Goal: Task Accomplishment & Management: Manage account settings

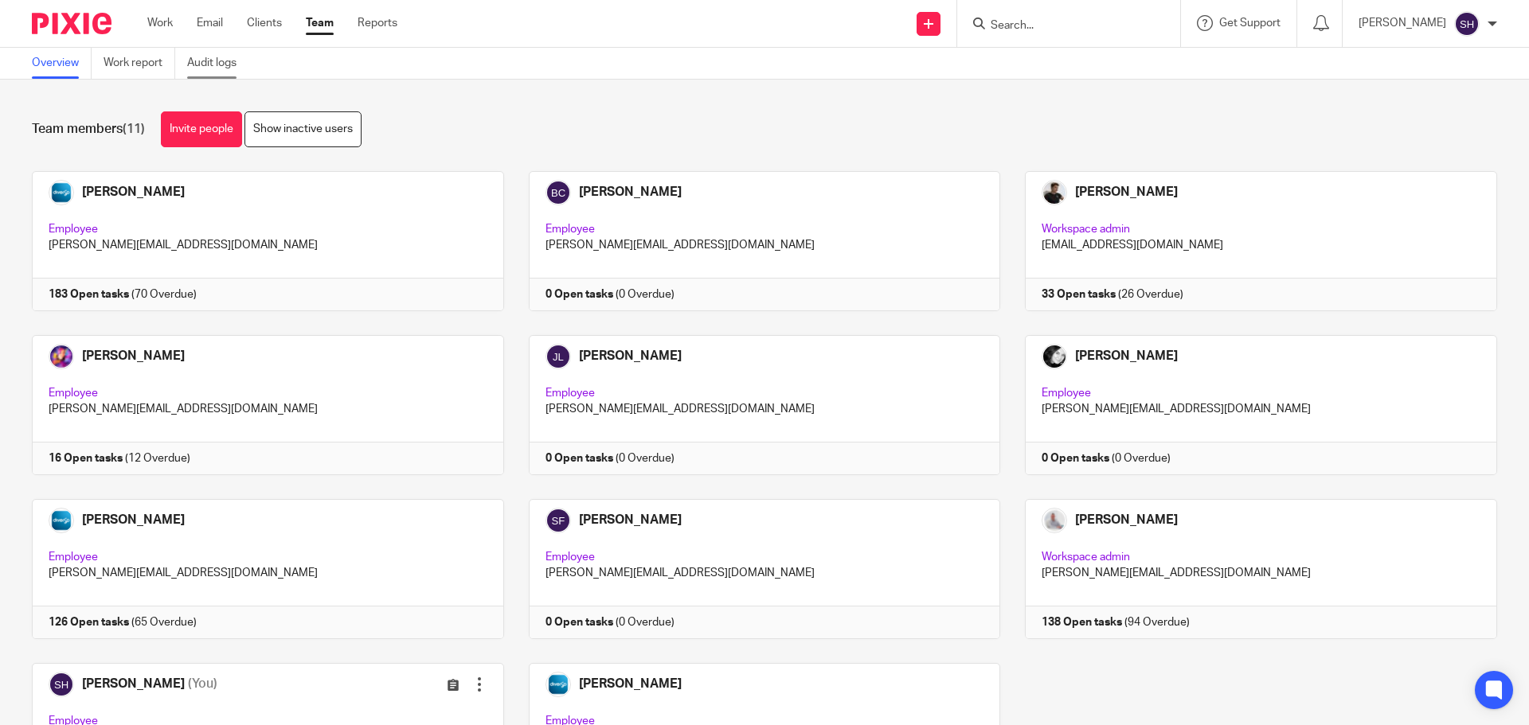
click at [221, 71] on link "Audit logs" at bounding box center [217, 63] width 61 height 31
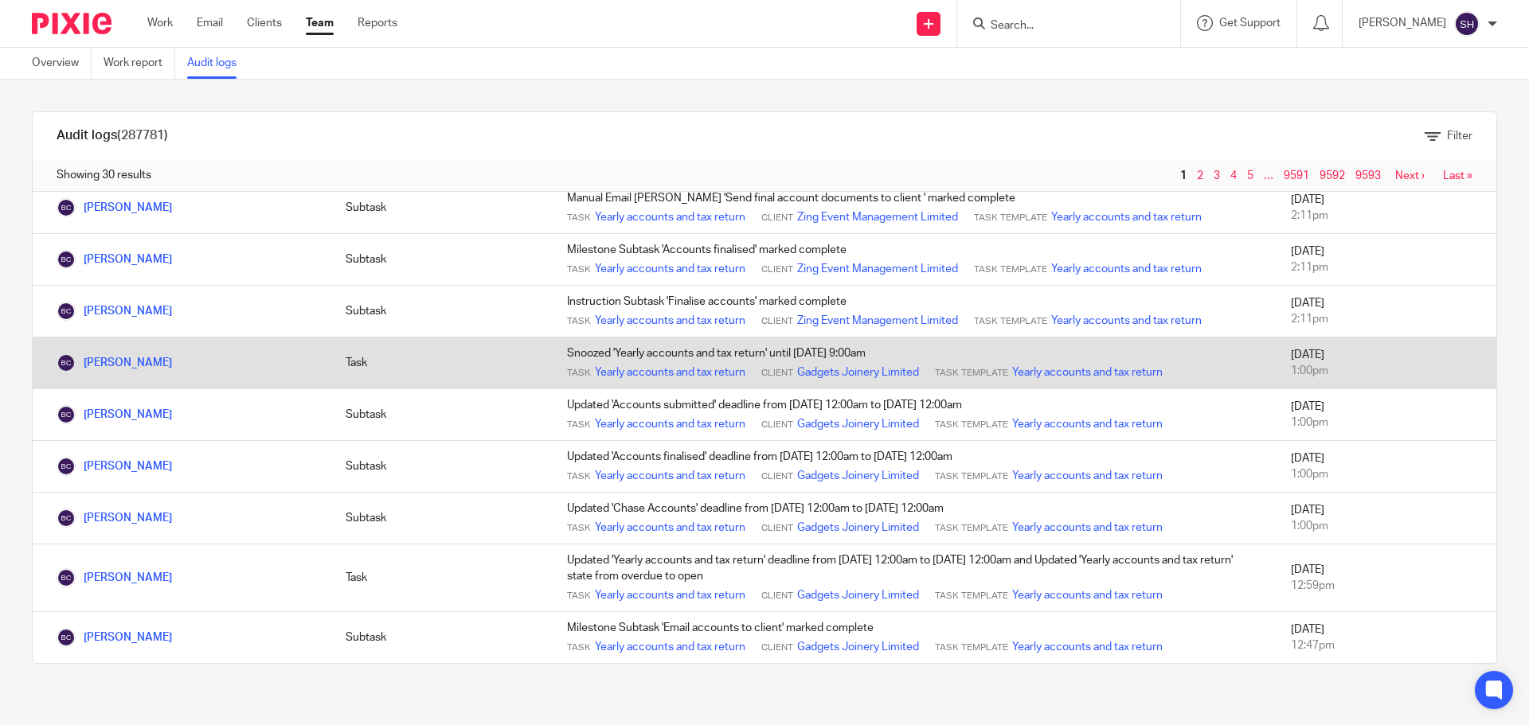
scroll to position [1146, 0]
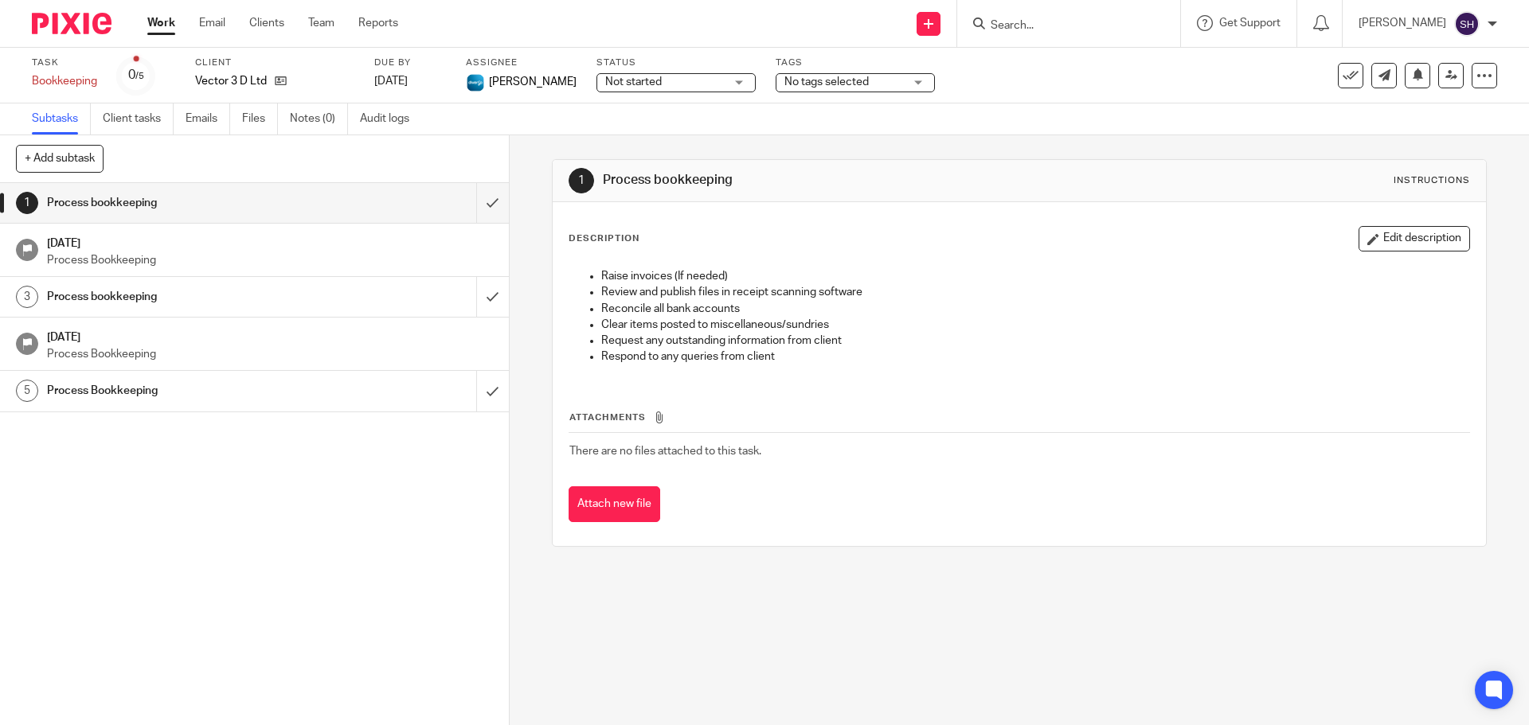
click at [684, 81] on span "Not started" at bounding box center [664, 82] width 119 height 17
click at [604, 139] on span "In progress" at bounding box center [605, 140] width 56 height 11
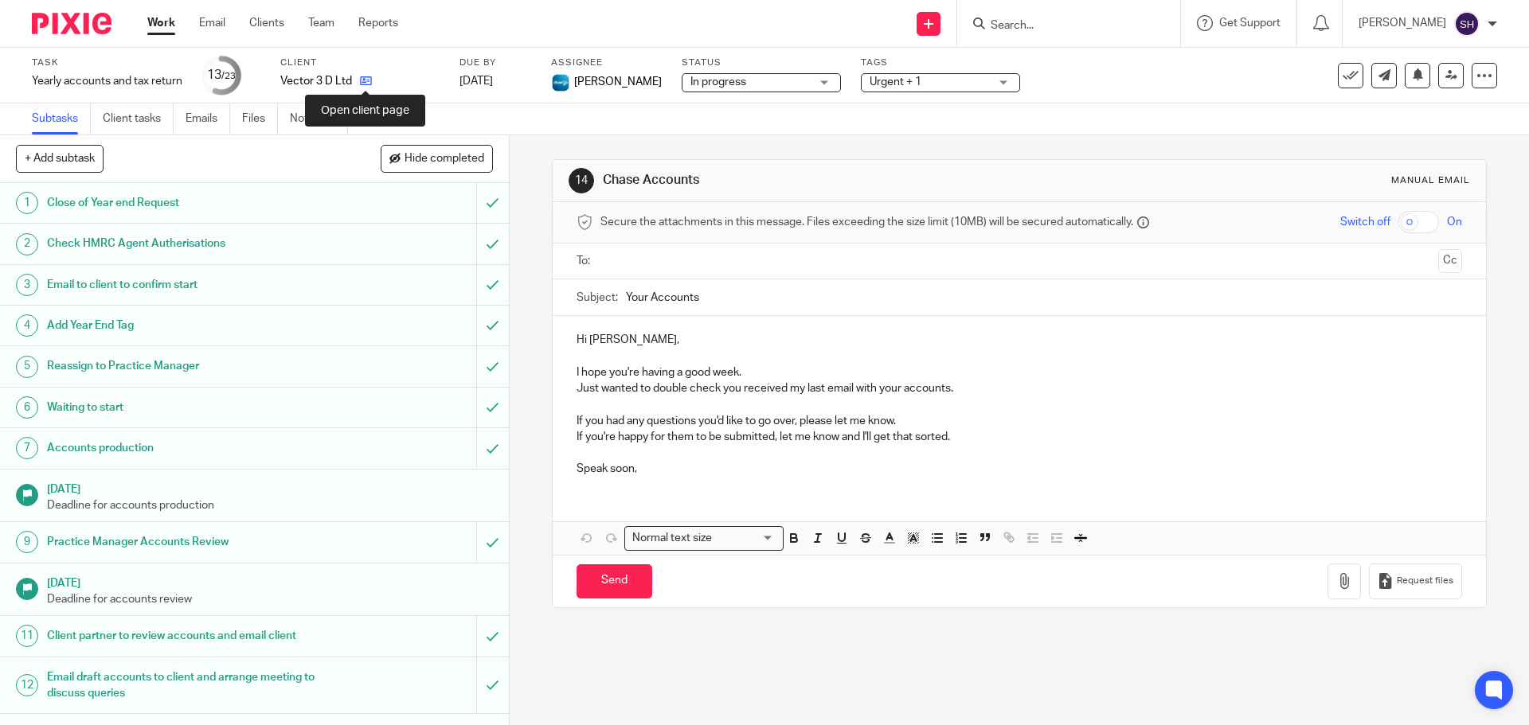
click at [368, 76] on icon at bounding box center [366, 81] width 12 height 12
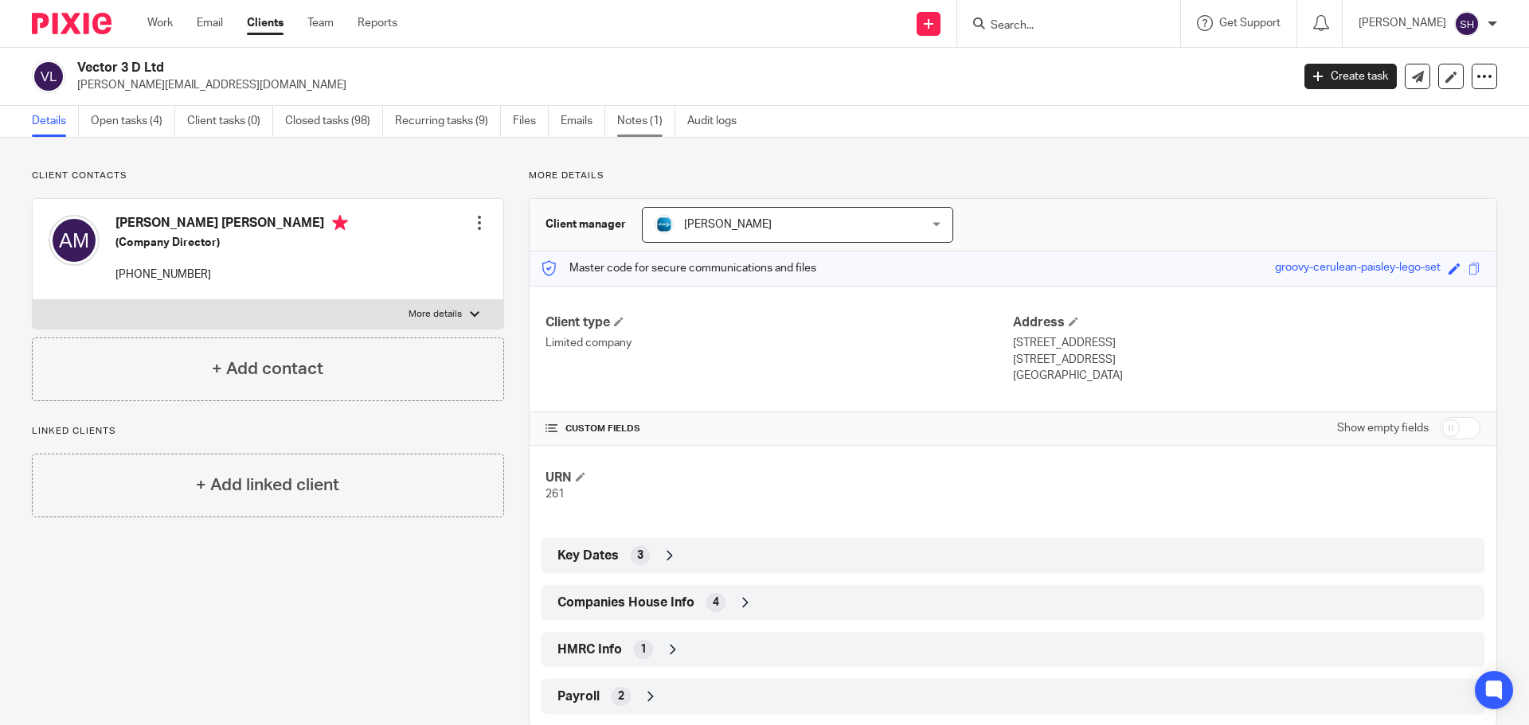
click at [638, 121] on link "Notes (1)" at bounding box center [646, 121] width 58 height 31
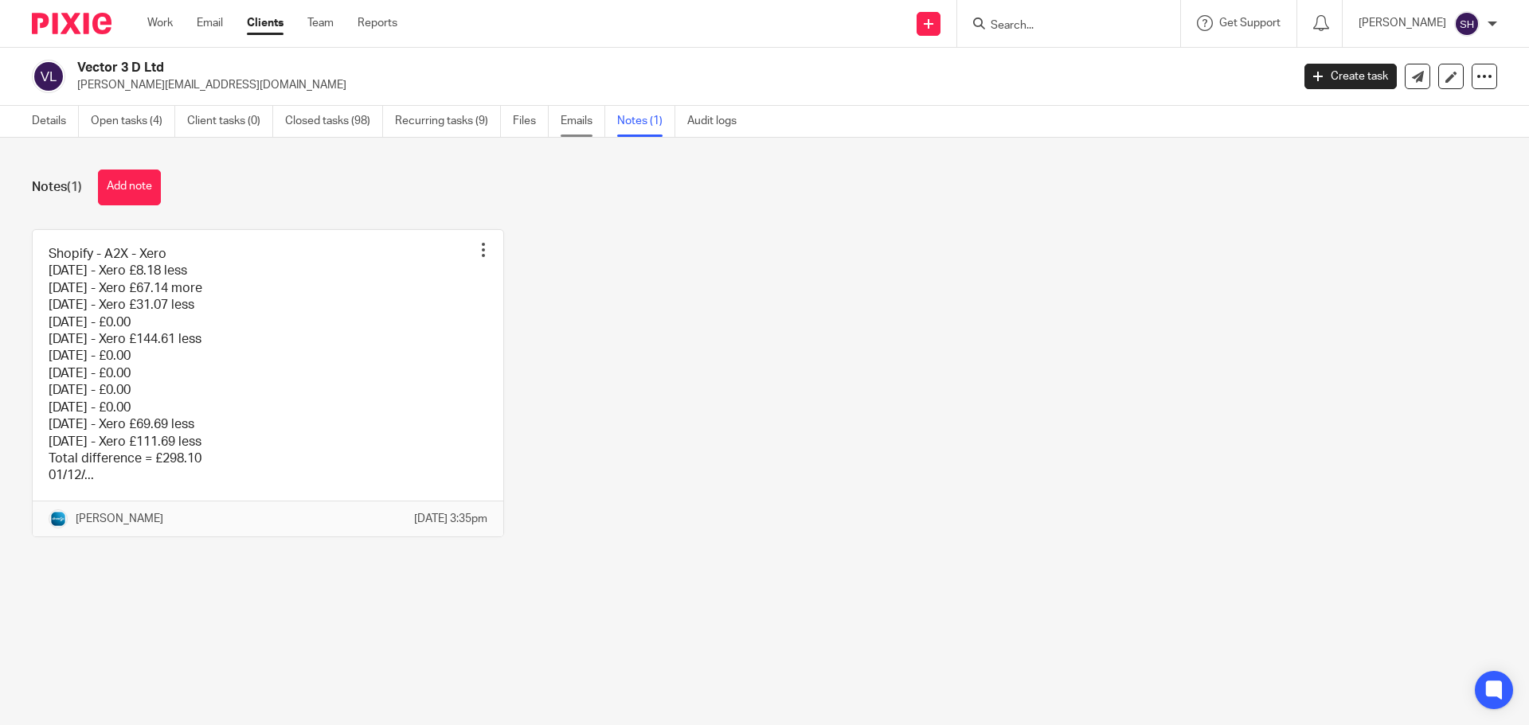
click at [576, 123] on link "Emails" at bounding box center [583, 121] width 45 height 31
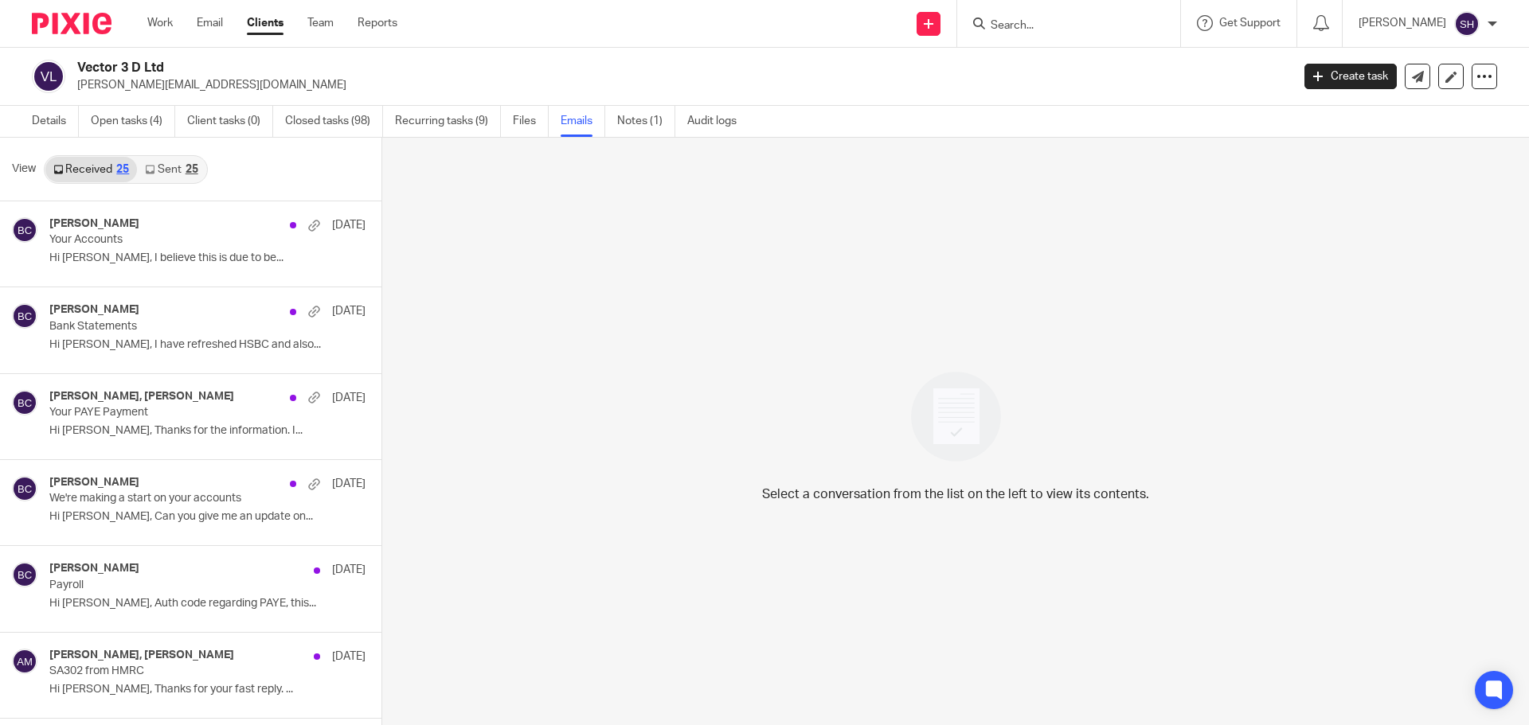
click at [181, 180] on link "Sent 25" at bounding box center [171, 169] width 68 height 25
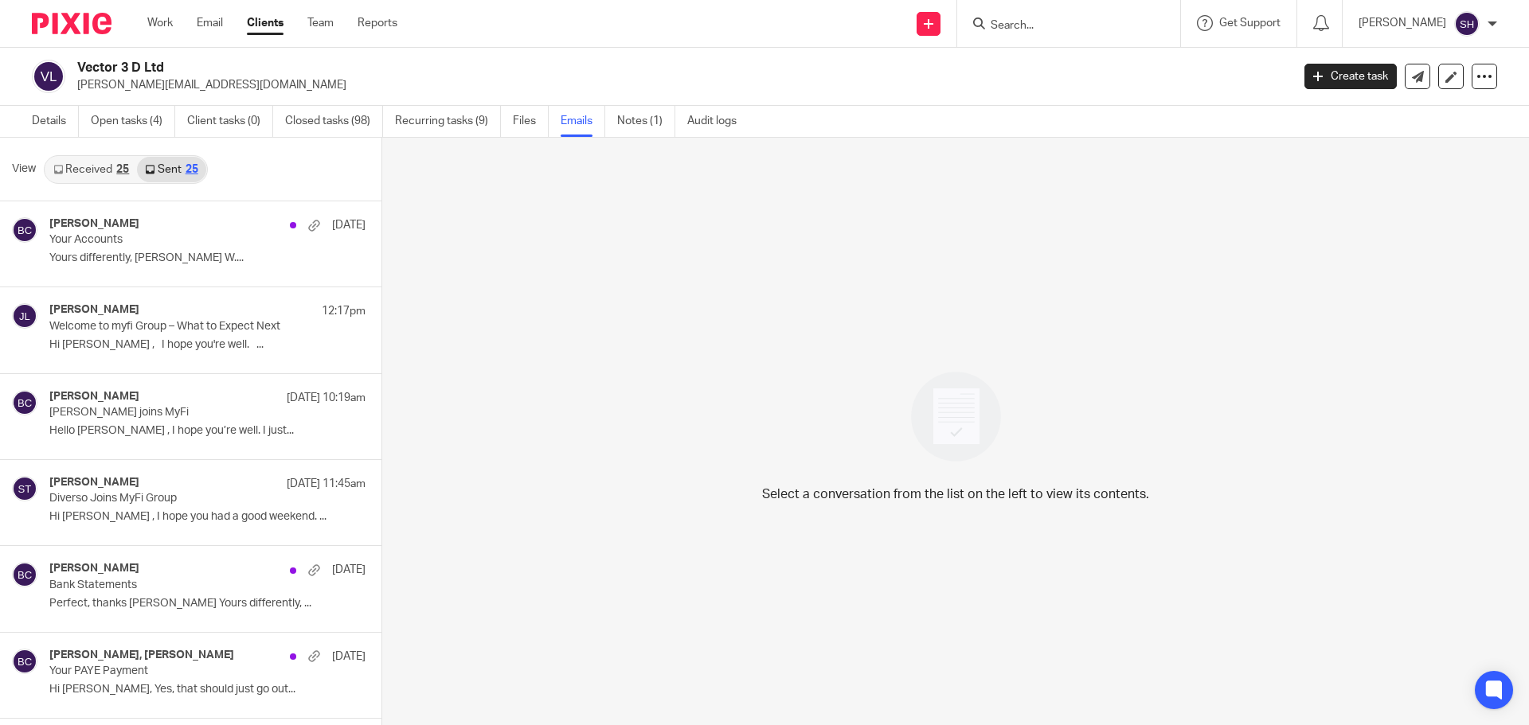
scroll to position [2, 0]
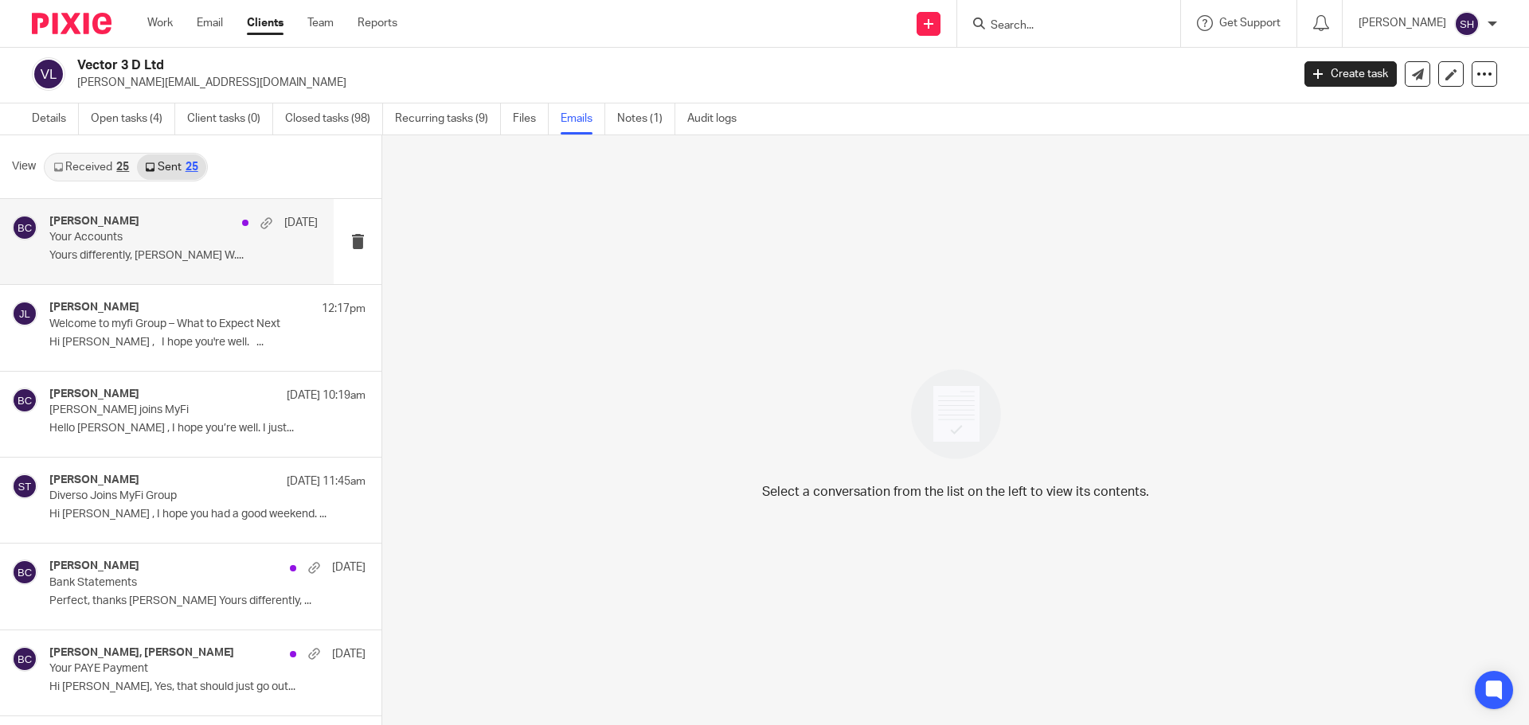
click at [164, 225] on div "Becky Cole 5 Aug" at bounding box center [183, 223] width 268 height 16
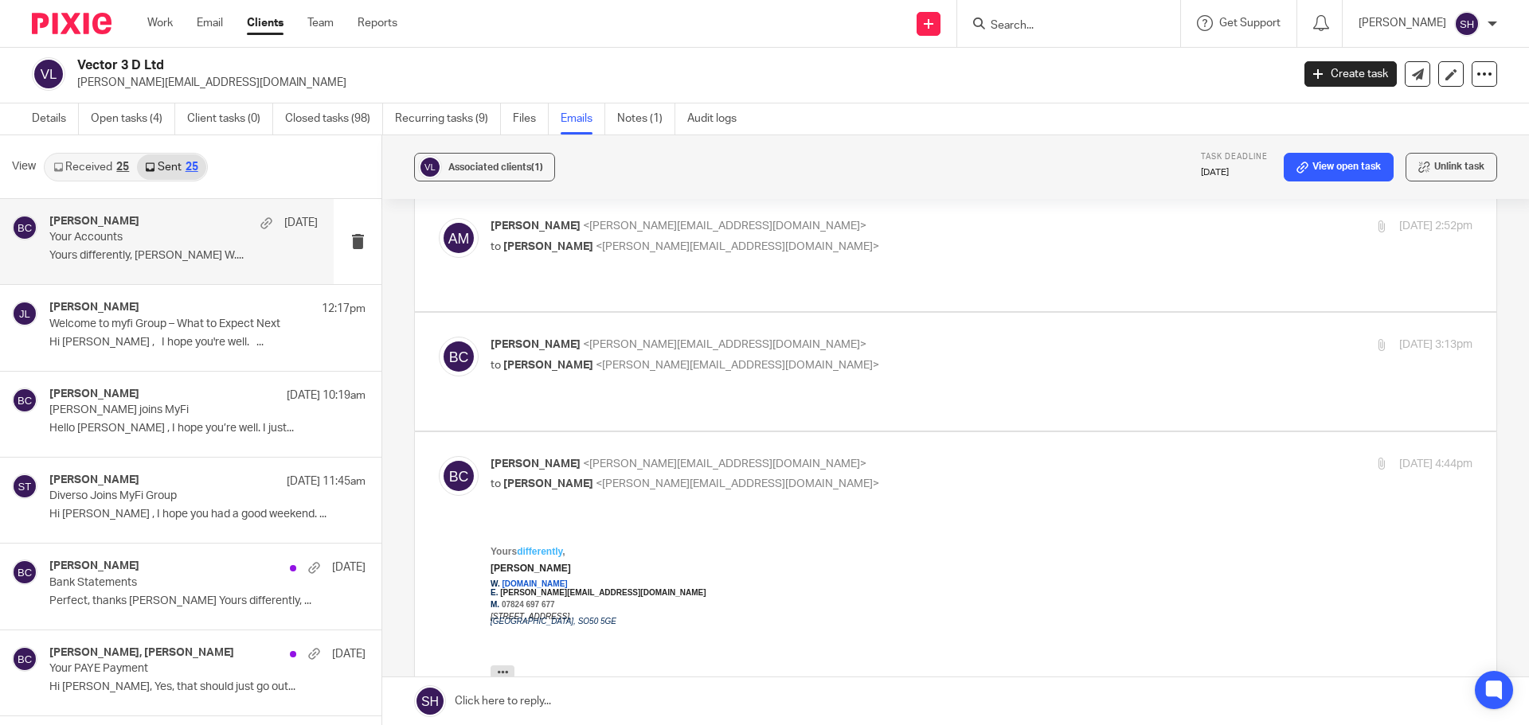
scroll to position [398, 0]
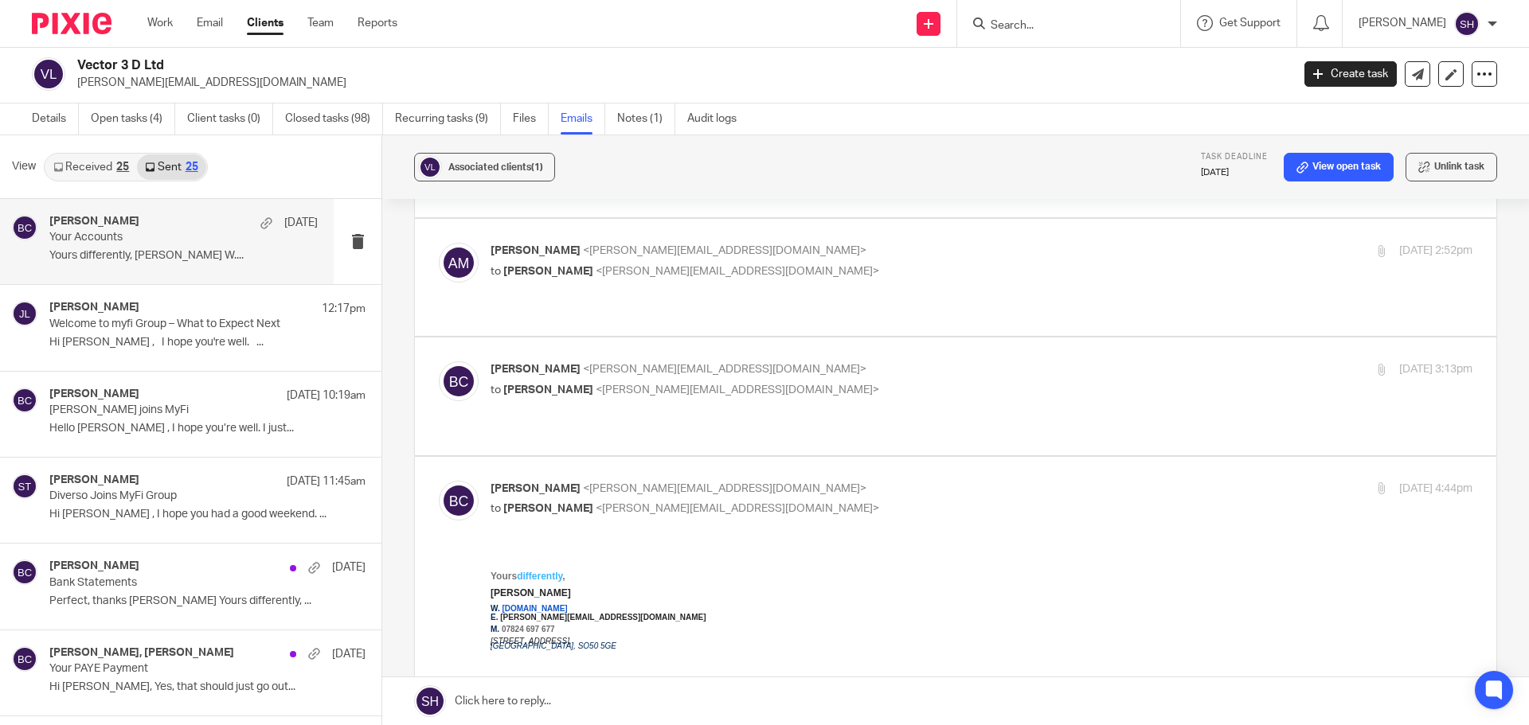
click at [844, 382] on p "to Adam Meadows <adam@vector3d.co.uk>" at bounding box center [817, 390] width 654 height 17
checkbox input "true"
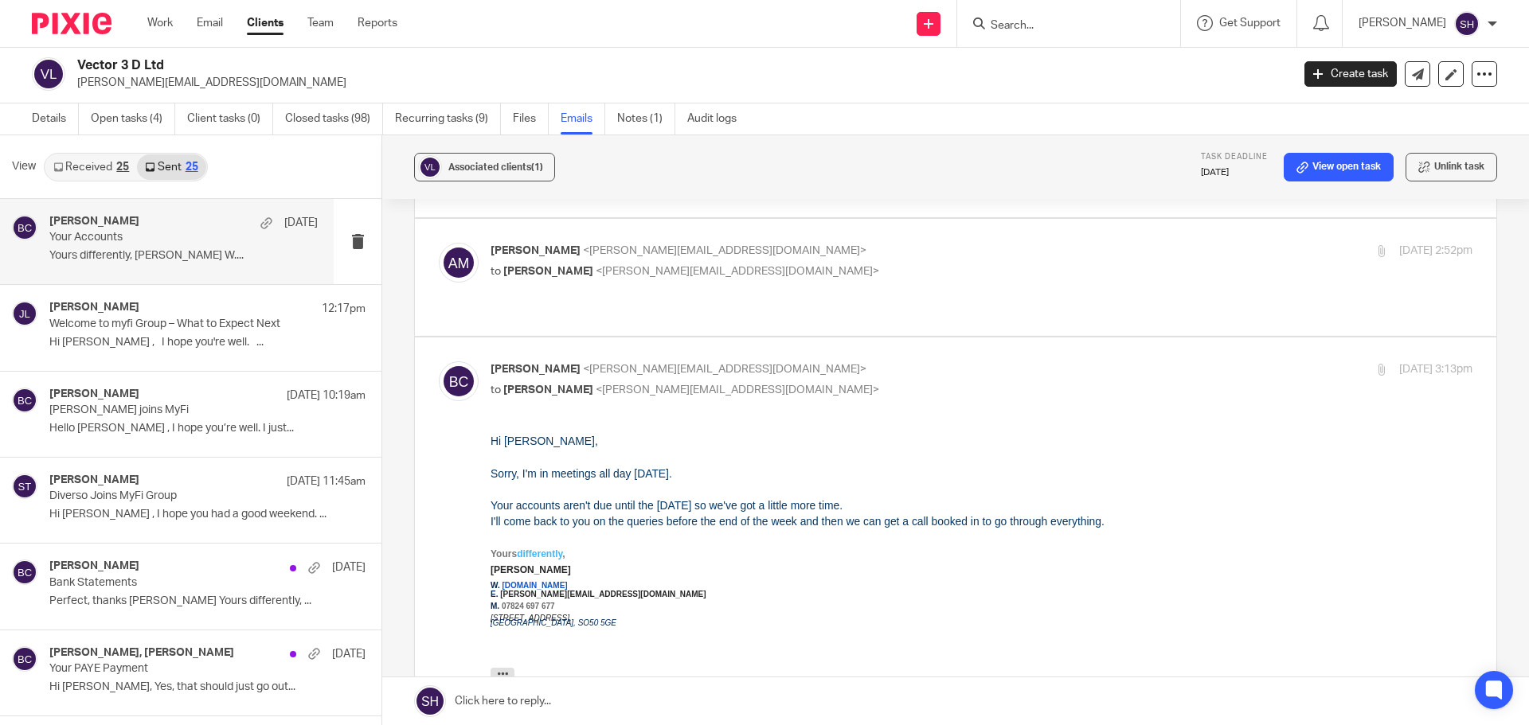
scroll to position [0, 0]
